Goal: Task Accomplishment & Management: Manage account settings

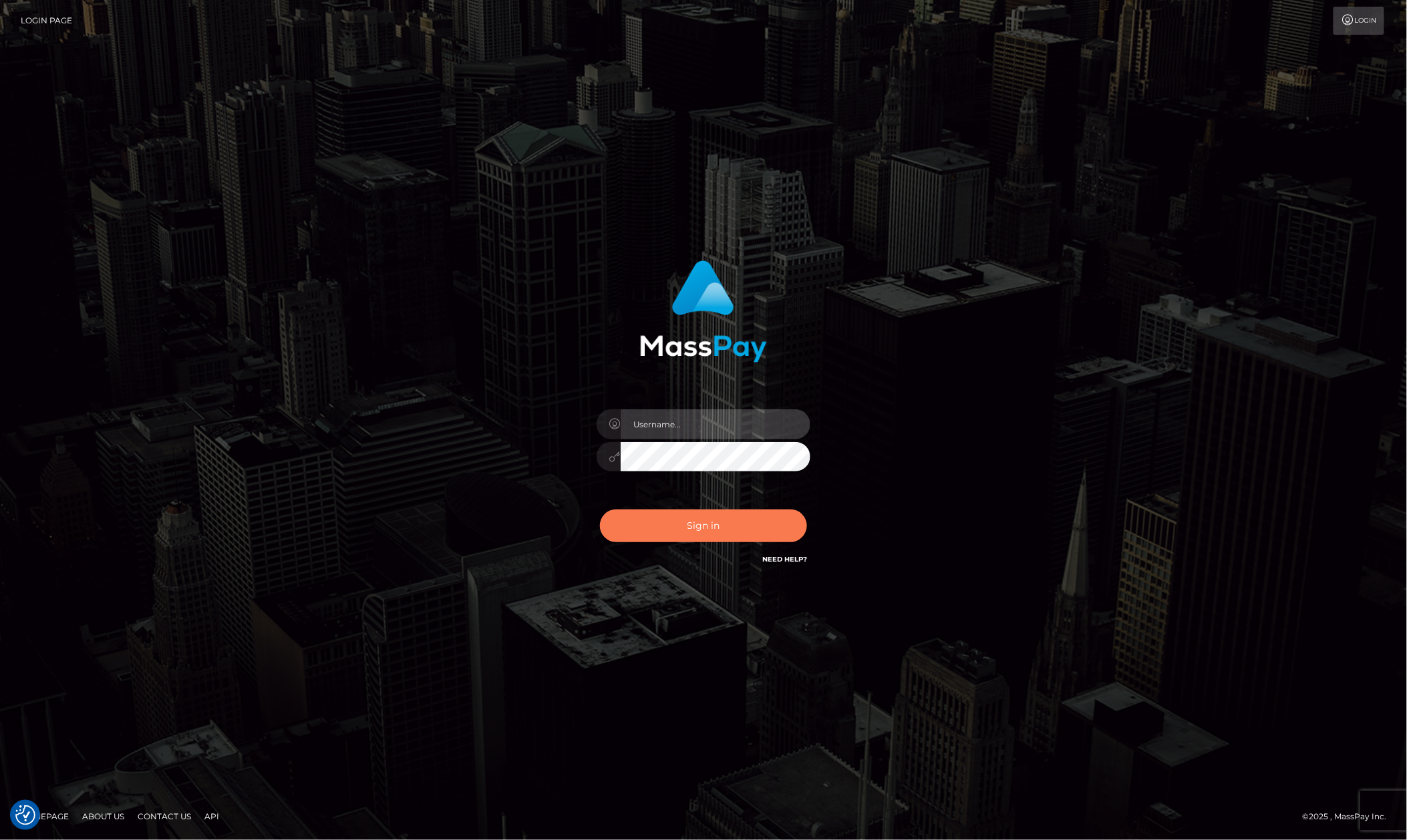
type input "Allen.megabonanza"
click at [768, 531] on button "Sign in" at bounding box center [703, 526] width 207 height 33
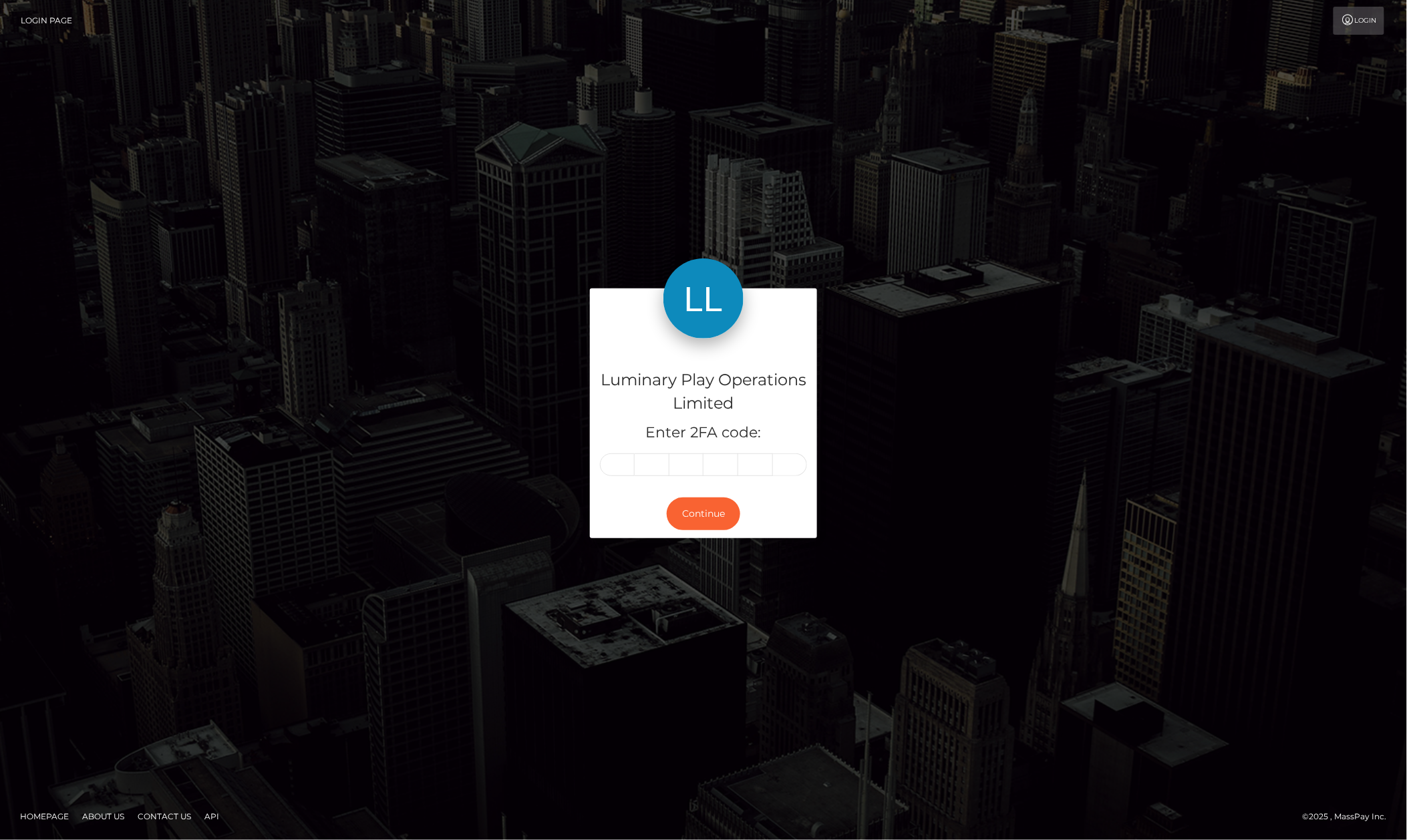
click at [623, 469] on input "text" at bounding box center [617, 464] width 35 height 23
type input "4"
type input "6"
type input "9"
type input "3"
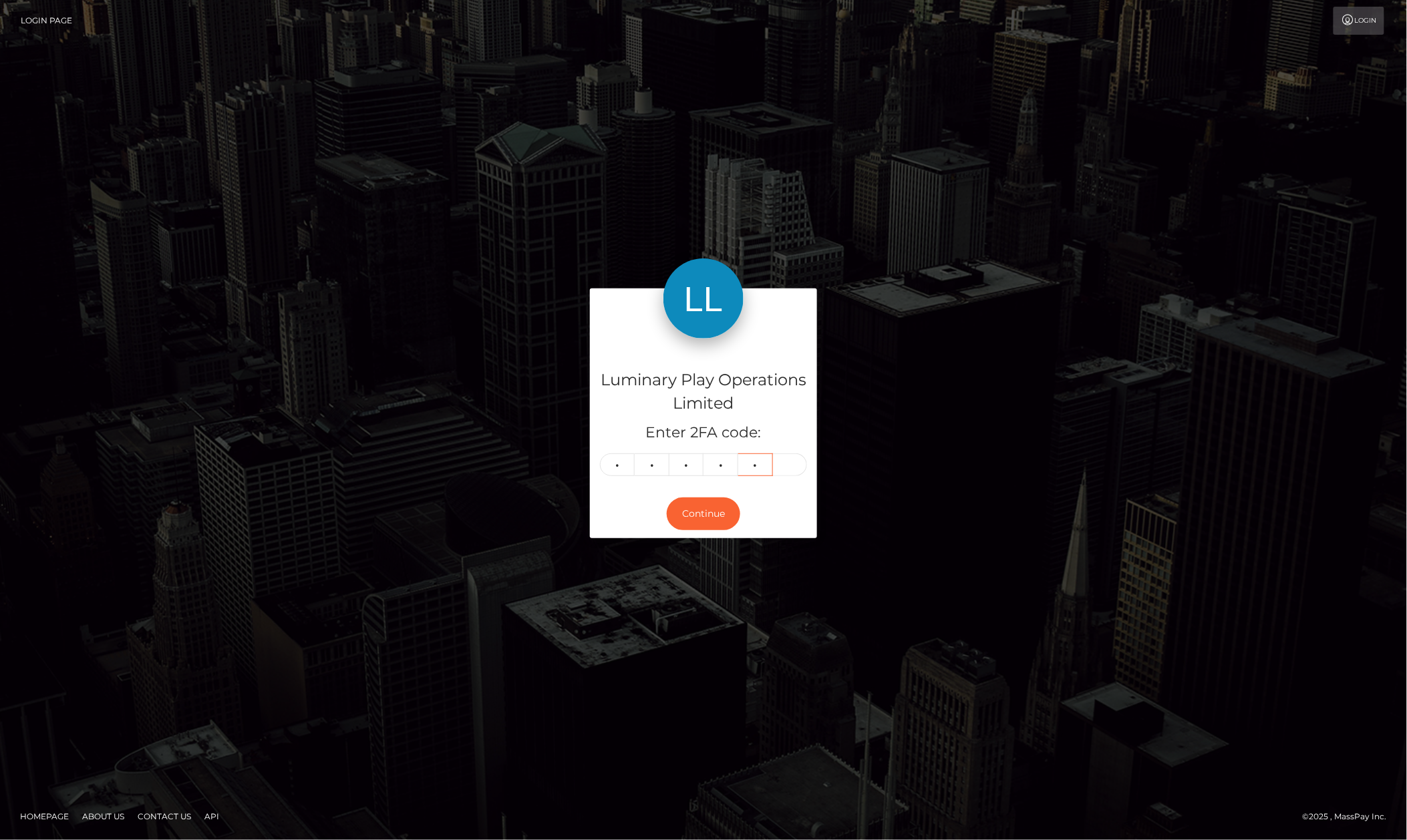
type input "6"
type input "9"
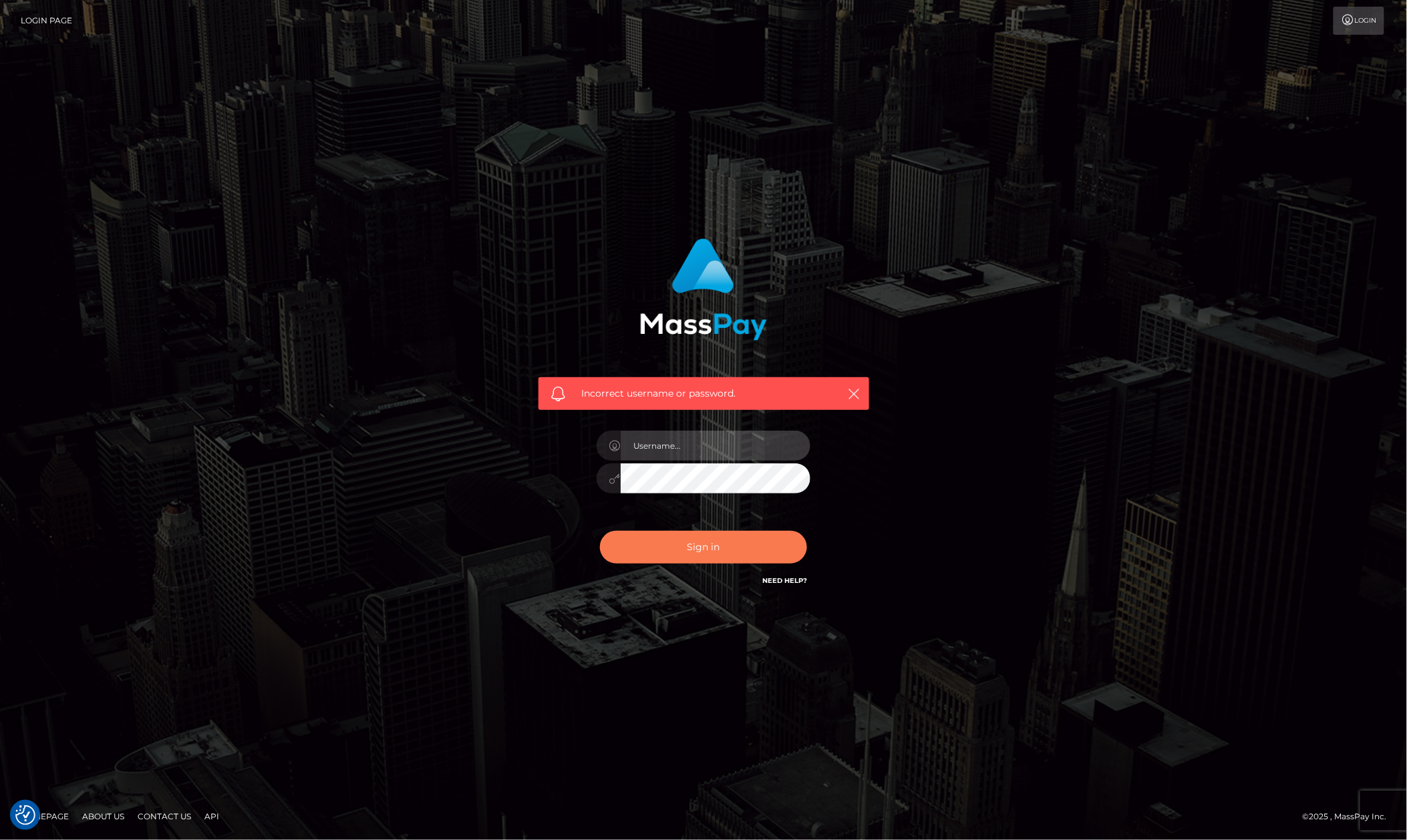
type input "Allen.megabonanza"
click at [690, 543] on button "Sign in" at bounding box center [703, 548] width 207 height 33
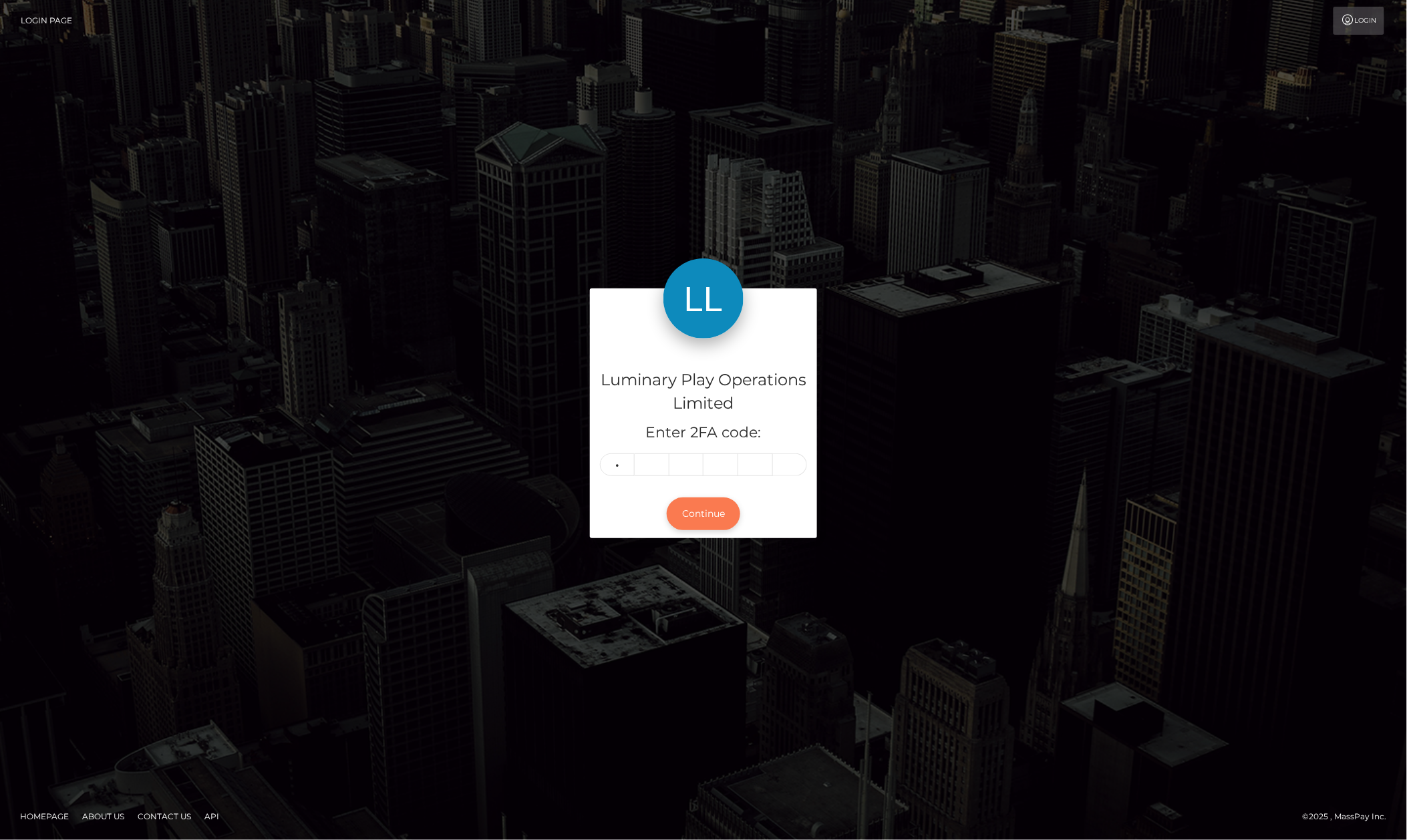
type input "1"
type input "8"
type input "3"
type input "2"
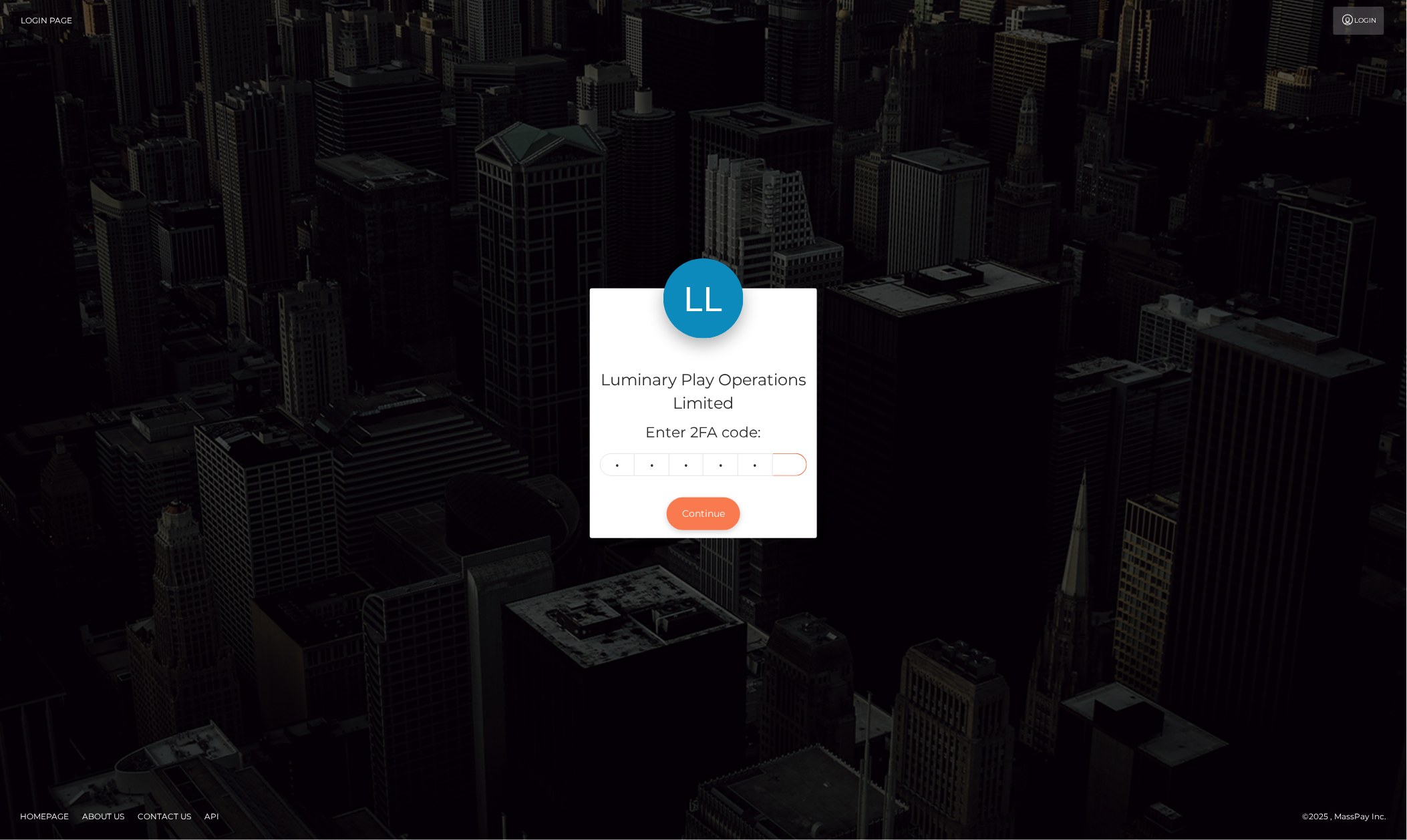
type input "6"
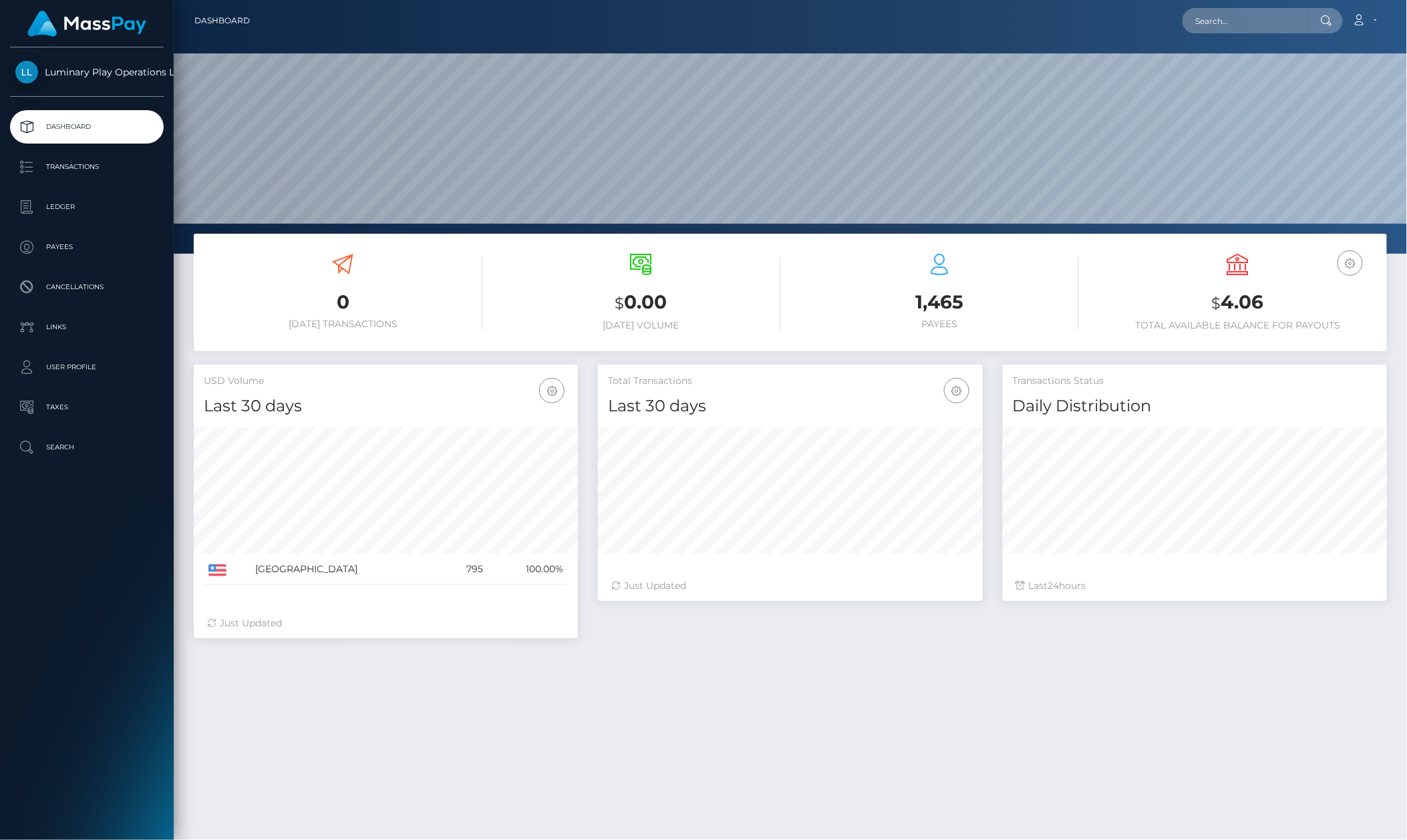
scroll to position [235, 383]
drag, startPoint x: 1298, startPoint y: 709, endPoint x: 1285, endPoint y: 706, distance: 13.3
click at [1298, 708] on div "0 [DATE] Transactions $ 0.00 [DATE] Volume 1,465 $" at bounding box center [791, 612] width 1234 height 758
click at [1307, 337] on div "USD Balance $ 4.06 Total Available Balance for Payouts" at bounding box center [1238, 295] width 278 height 101
